Goal: Use online tool/utility

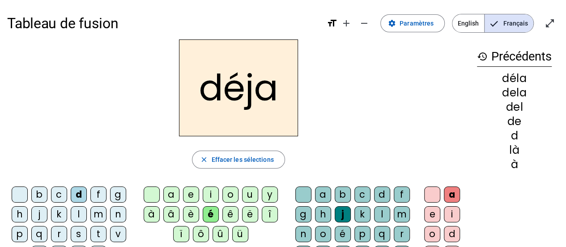
click at [463, 24] on span "English" at bounding box center [468, 23] width 32 height 18
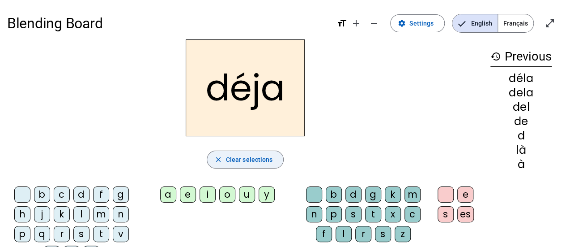
click at [257, 159] on span "Clear selections" at bounding box center [249, 159] width 47 height 11
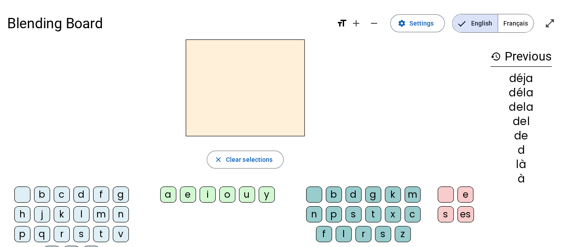
click at [65, 193] on div "c" at bounding box center [62, 194] width 16 height 16
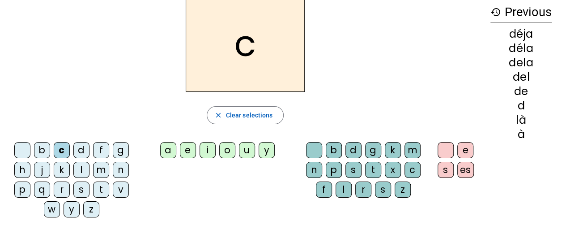
scroll to position [45, 0]
click at [62, 168] on div "k" at bounding box center [62, 169] width 16 height 16
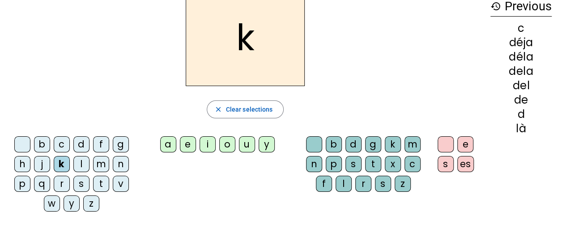
scroll to position [0, 0]
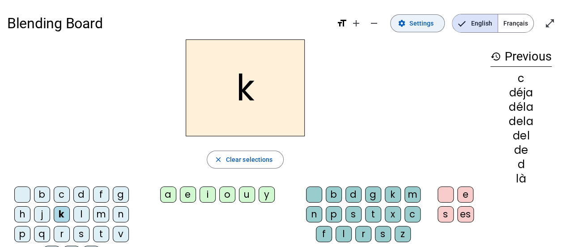
click at [420, 26] on span "Settings" at bounding box center [422, 23] width 24 height 11
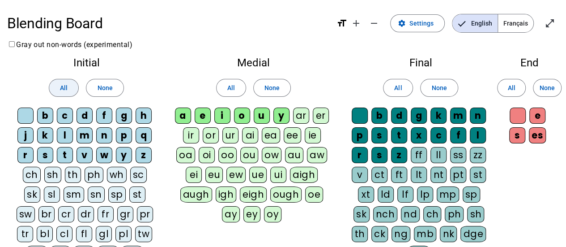
click at [69, 88] on span at bounding box center [63, 87] width 29 height 21
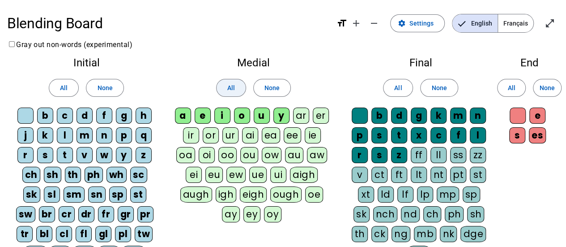
click at [235, 94] on span at bounding box center [231, 87] width 29 height 21
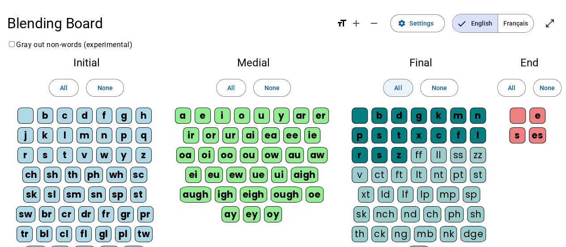
click at [390, 94] on span at bounding box center [398, 87] width 29 height 21
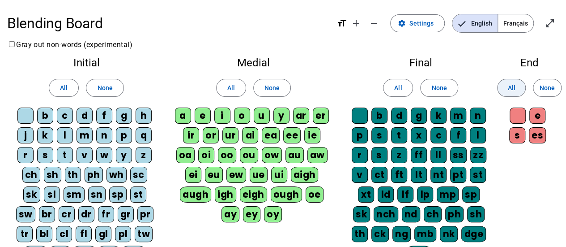
click at [508, 92] on span "All" at bounding box center [512, 87] width 8 height 11
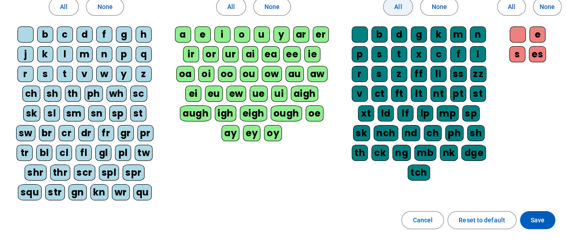
scroll to position [82, 0]
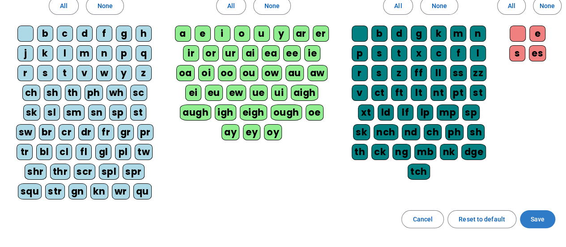
click at [533, 218] on span "Save" at bounding box center [538, 218] width 14 height 11
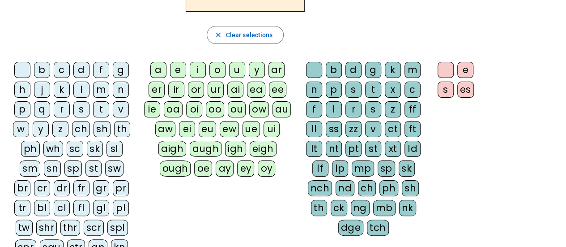
scroll to position [124, 0]
click at [336, 206] on div "ck" at bounding box center [339, 208] width 17 height 16
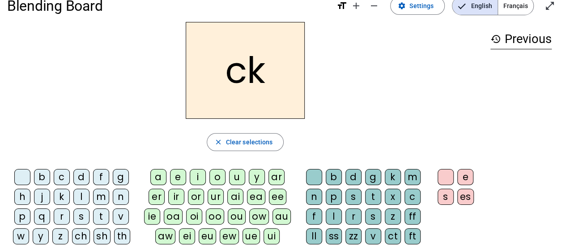
scroll to position [11, 0]
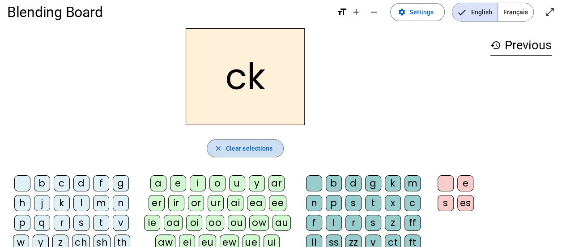
click at [224, 151] on span "button" at bounding box center [245, 147] width 77 height 21
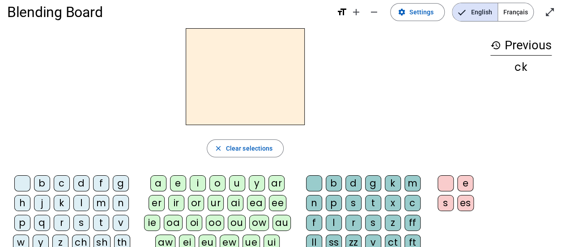
click at [84, 199] on div "l" at bounding box center [81, 203] width 16 height 16
click at [61, 220] on div "r" at bounding box center [62, 222] width 16 height 16
click at [80, 204] on div "l" at bounding box center [81, 203] width 16 height 16
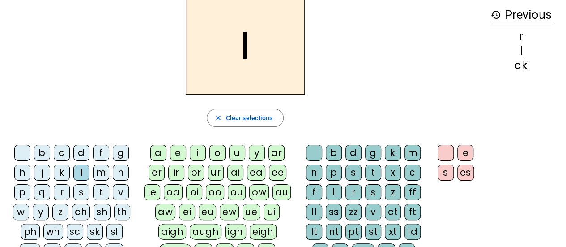
scroll to position [42, 0]
click at [19, 208] on div "w" at bounding box center [21, 211] width 16 height 16
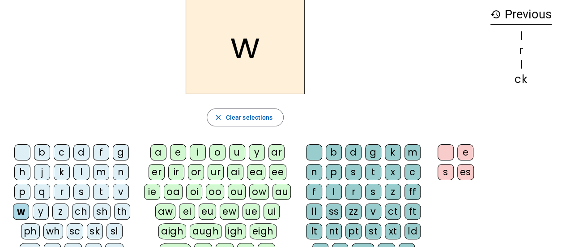
click at [42, 171] on div "j" at bounding box center [42, 172] width 16 height 16
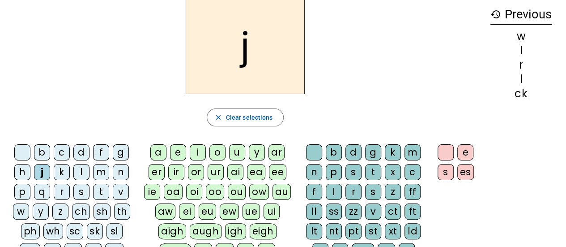
click at [371, 155] on div "g" at bounding box center [373, 152] width 16 height 16
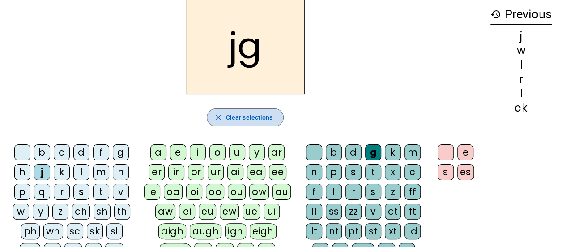
click at [245, 120] on span "Clear selections" at bounding box center [249, 117] width 47 height 11
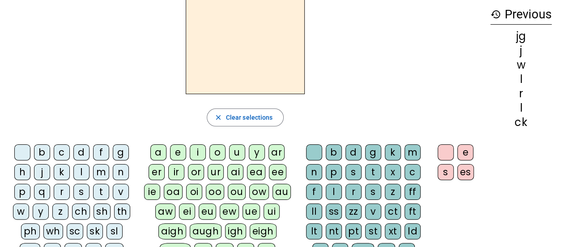
click at [253, 154] on div "y" at bounding box center [257, 152] width 16 height 16
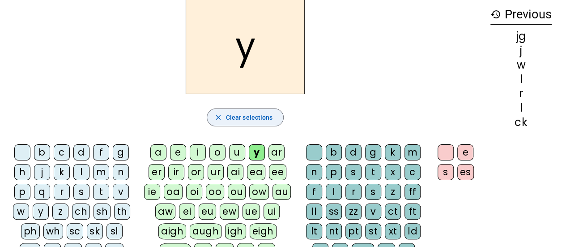
click at [248, 116] on span "Clear selections" at bounding box center [249, 117] width 47 height 11
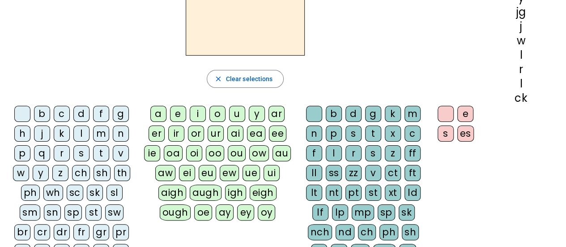
scroll to position [80, 0]
click at [392, 131] on div "x" at bounding box center [393, 134] width 16 height 16
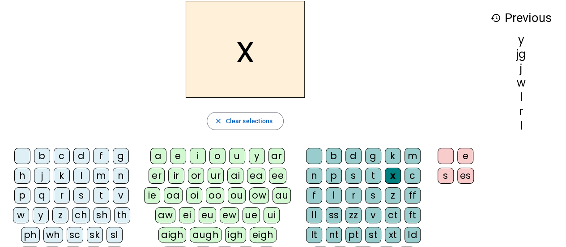
scroll to position [38, 0]
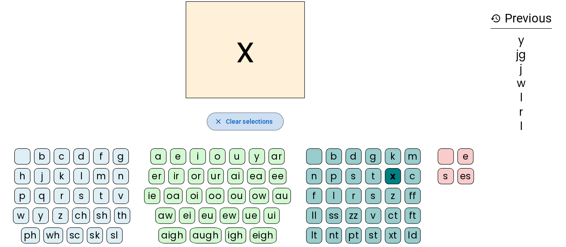
click at [255, 124] on span "Clear selections" at bounding box center [249, 121] width 47 height 11
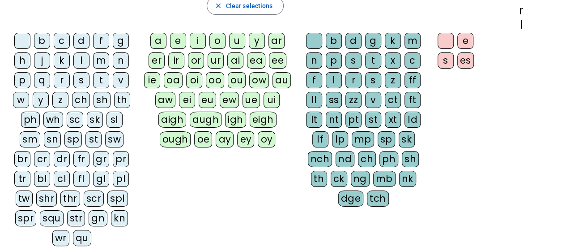
scroll to position [154, 0]
click at [75, 233] on div "qu" at bounding box center [82, 237] width 18 height 16
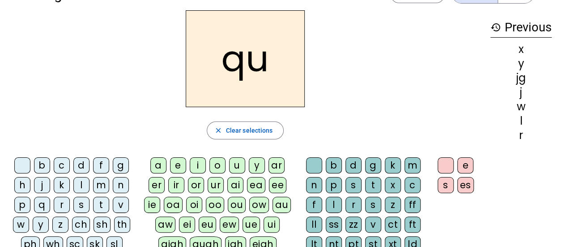
scroll to position [26, 0]
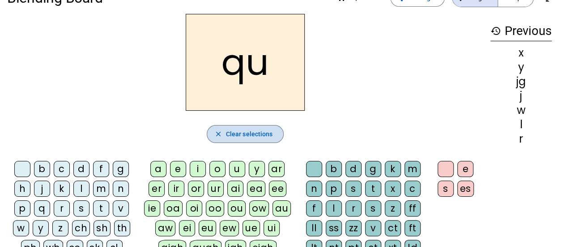
click at [251, 132] on span "Clear selections" at bounding box center [249, 133] width 47 height 11
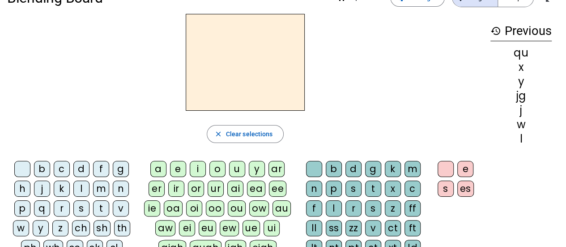
click at [117, 205] on div "v" at bounding box center [121, 208] width 16 height 16
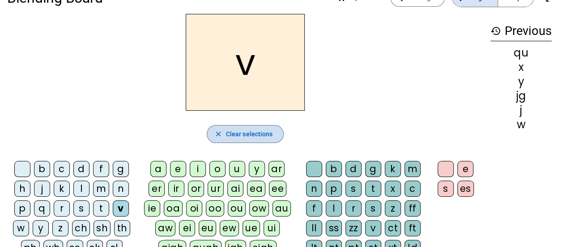
click at [235, 142] on span "button" at bounding box center [245, 133] width 77 height 21
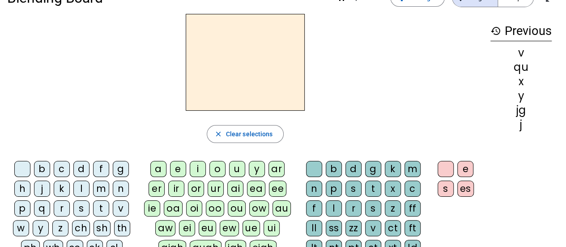
click at [79, 208] on div "s" at bounding box center [81, 208] width 16 height 16
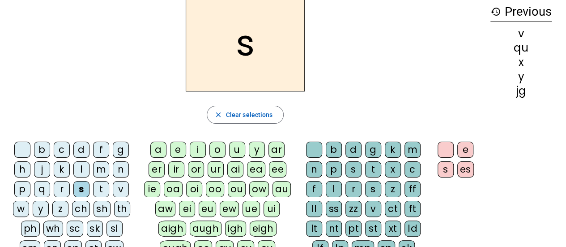
scroll to position [45, 0]
click at [394, 184] on div "z" at bounding box center [393, 188] width 16 height 16
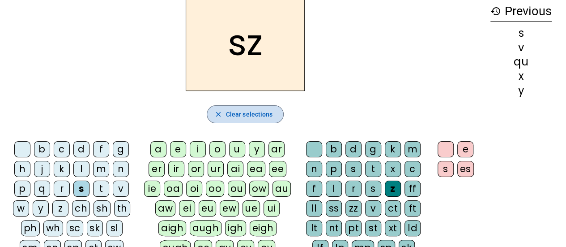
click at [267, 113] on span "Clear selections" at bounding box center [249, 114] width 47 height 11
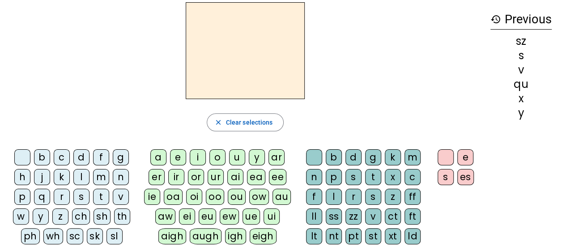
scroll to position [0, 0]
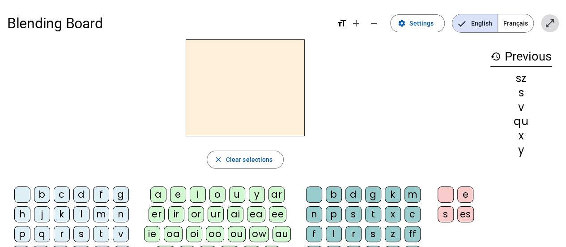
click at [550, 26] on mat-icon "open_in_full" at bounding box center [550, 23] width 11 height 11
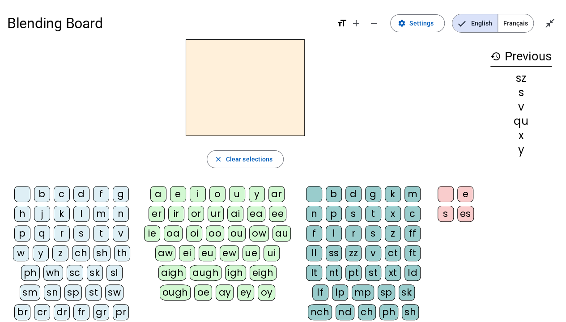
click at [389, 146] on div "close Clear selections b c d f g h j k l m n p q r s t v w y z ch sh th ph wh s…" at bounding box center [245, 222] width 476 height 367
click at [159, 195] on div "a" at bounding box center [158, 194] width 16 height 16
click at [389, 212] on div "x" at bounding box center [393, 214] width 16 height 16
click at [100, 193] on div "f" at bounding box center [101, 194] width 16 height 16
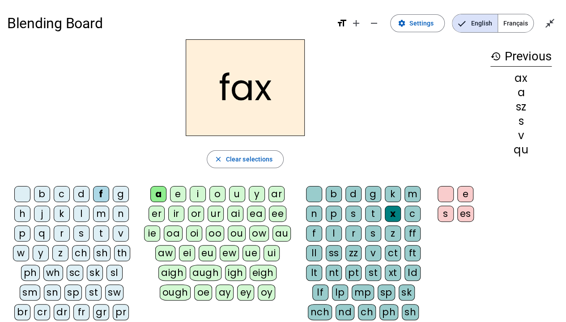
click at [81, 234] on div "s" at bounding box center [81, 234] width 16 height 16
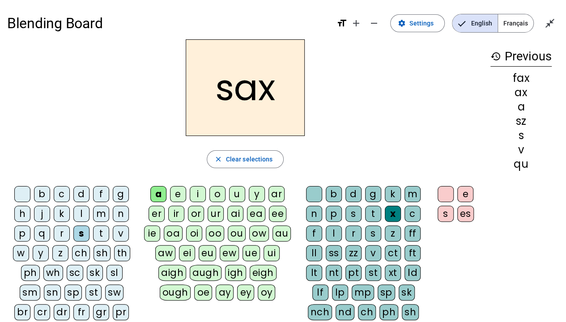
click at [356, 191] on div "d" at bounding box center [354, 194] width 16 height 16
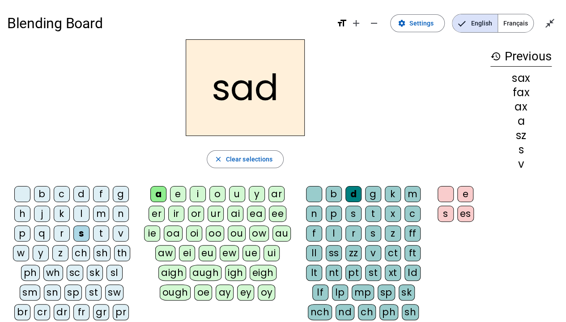
click at [98, 213] on div "m" at bounding box center [101, 214] width 16 height 16
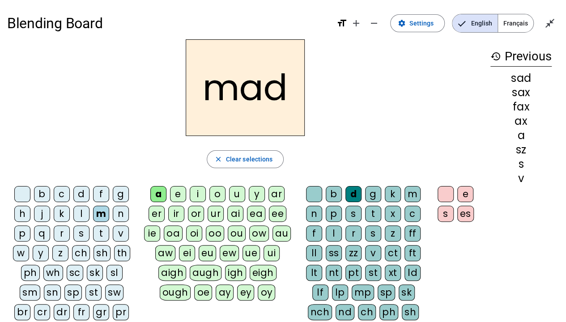
click at [97, 233] on div "t" at bounding box center [101, 234] width 16 height 16
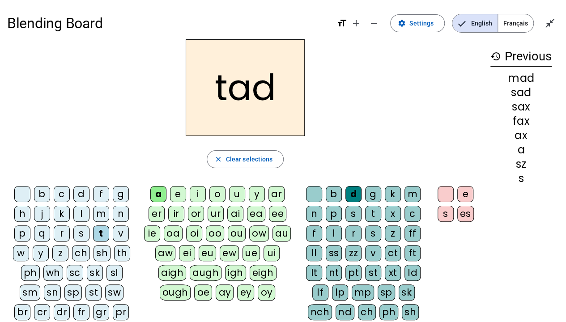
click at [372, 195] on div "g" at bounding box center [373, 194] width 16 height 16
click at [19, 246] on div "w" at bounding box center [21, 253] width 16 height 16
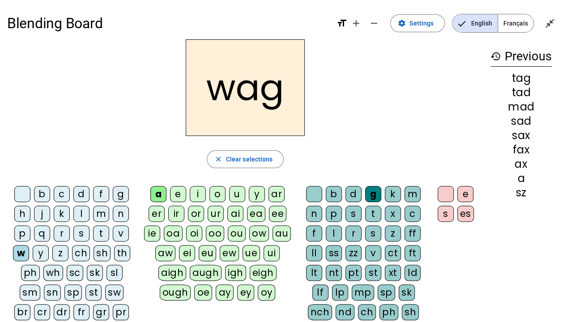
click at [63, 235] on div "r" at bounding box center [62, 234] width 16 height 16
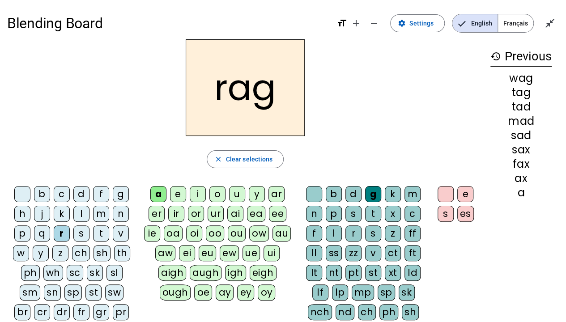
click at [375, 213] on div "t" at bounding box center [373, 214] width 16 height 16
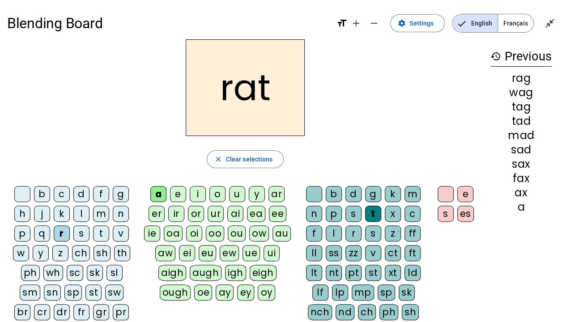
click at [29, 212] on div "h" at bounding box center [22, 214] width 16 height 16
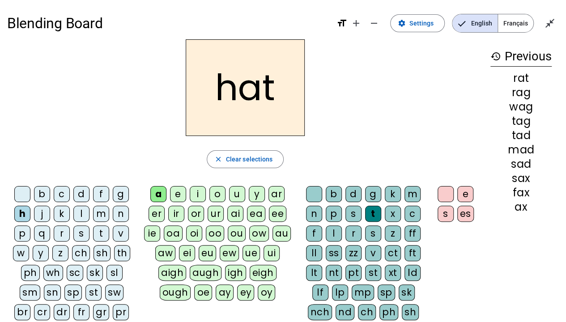
click at [64, 194] on div "c" at bounding box center [62, 194] width 16 height 16
click at [333, 194] on div "b" at bounding box center [334, 194] width 16 height 16
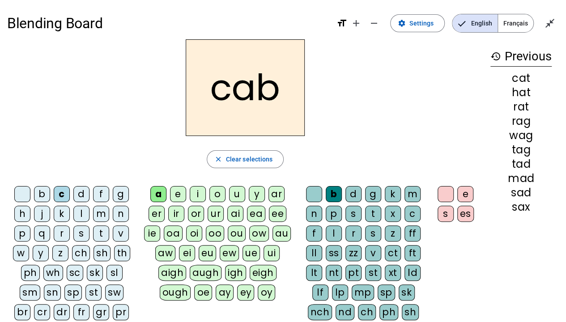
click at [101, 231] on div "t" at bounding box center [101, 234] width 16 height 16
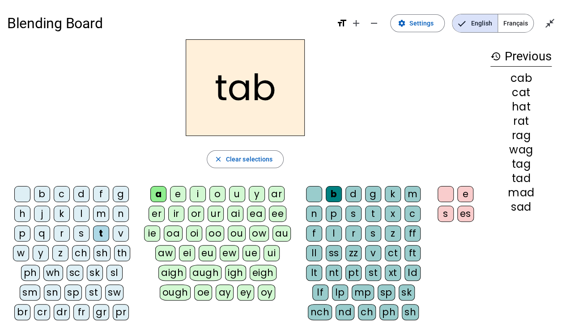
click at [332, 209] on div "p" at bounding box center [334, 214] width 16 height 16
click at [62, 192] on div "c" at bounding box center [62, 194] width 16 height 16
